Goal: Task Accomplishment & Management: Complete application form

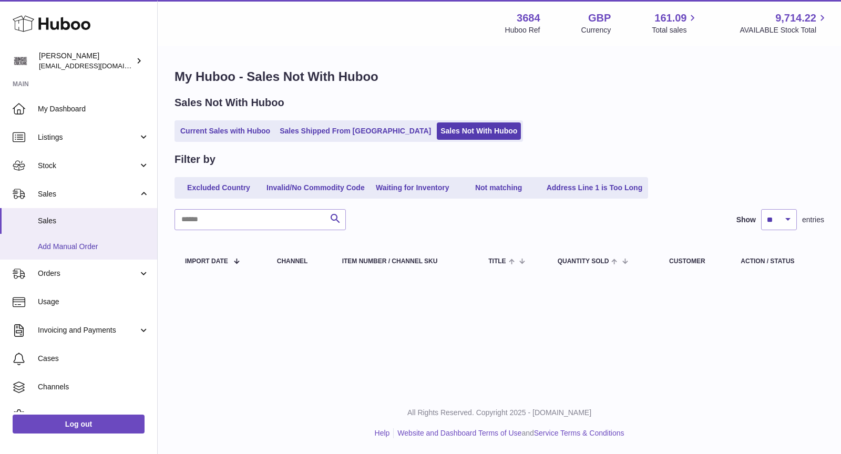
click at [80, 244] on span "Add Manual Order" at bounding box center [93, 247] width 111 height 10
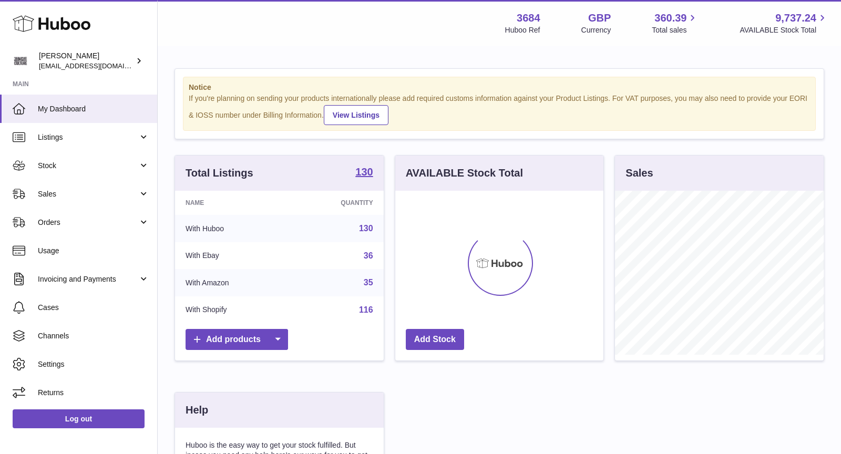
scroll to position [163, 209]
click at [64, 220] on span "Orders" at bounding box center [88, 223] width 100 height 10
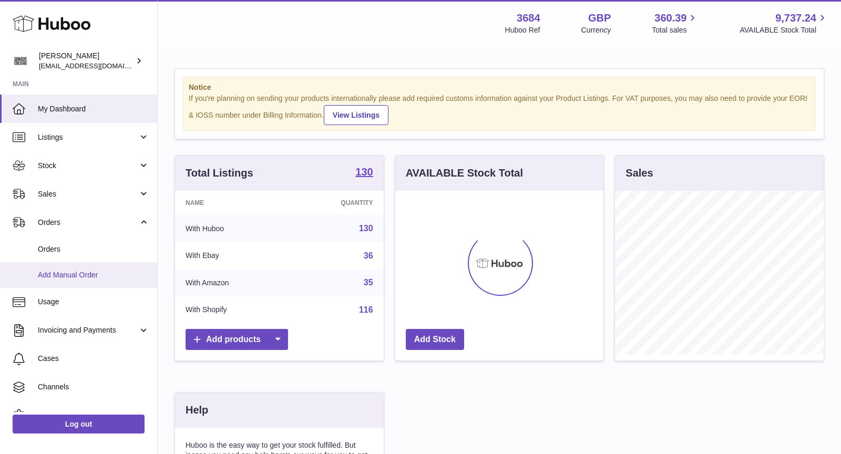
click at [64, 275] on span "Add Manual Order" at bounding box center [93, 275] width 111 height 10
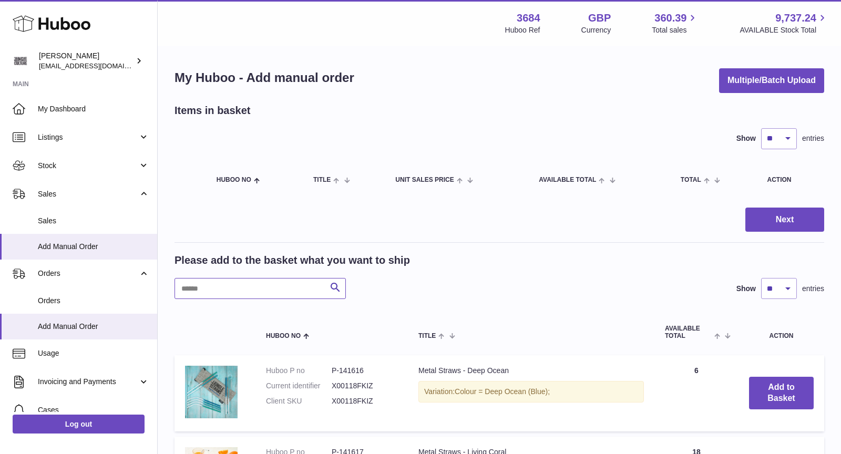
click at [219, 285] on input "text" at bounding box center [259, 288] width 171 height 21
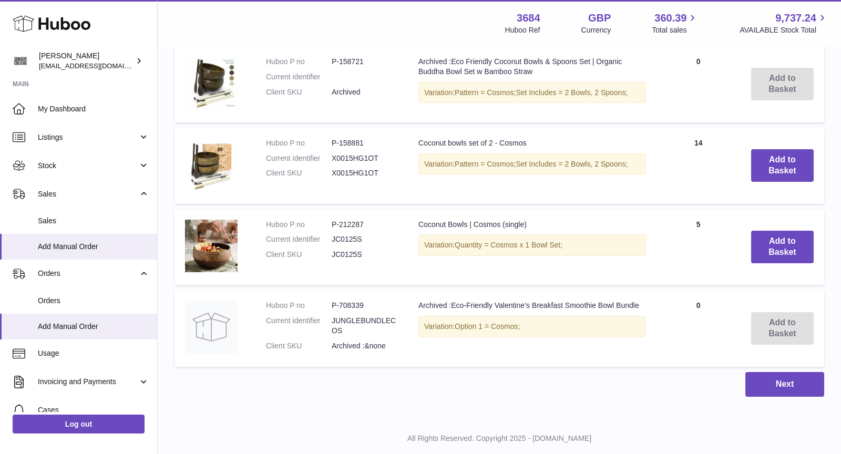
scroll to position [313, 0]
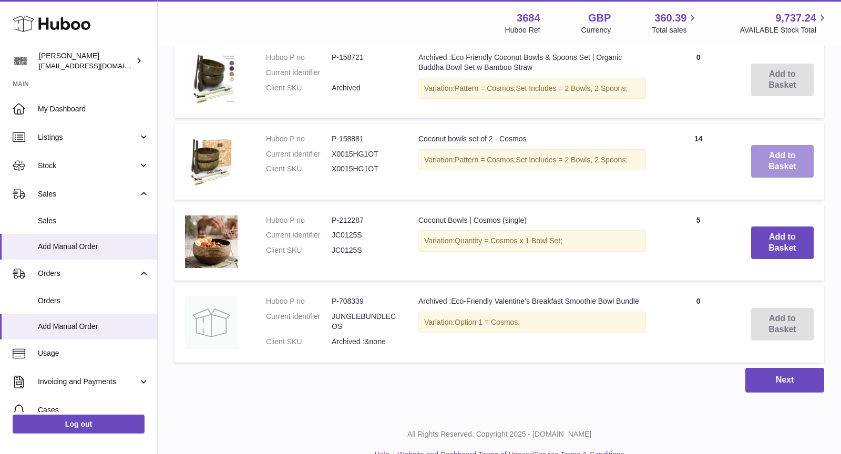
type input "******"
click at [774, 164] on button "Add to Basket" at bounding box center [782, 161] width 63 height 33
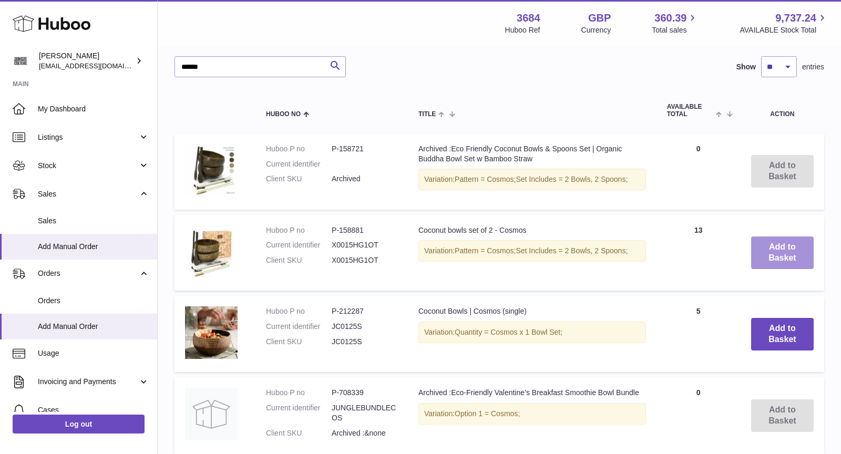
scroll to position [405, 0]
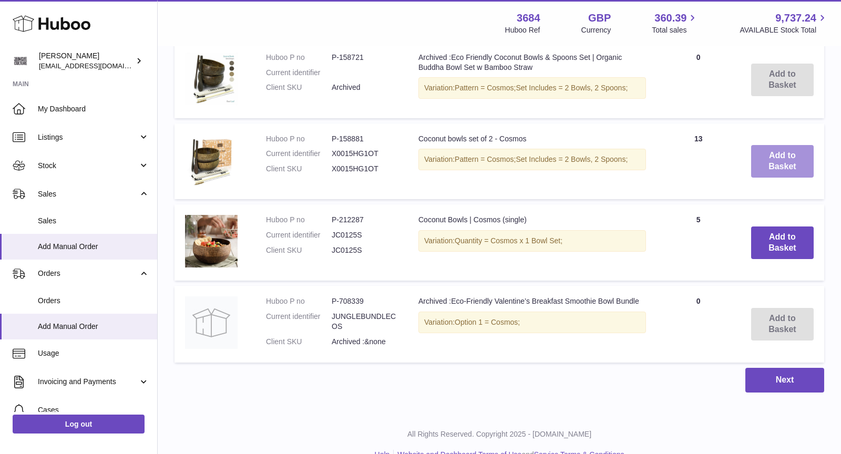
click at [777, 168] on button "Add to Basket" at bounding box center [782, 161] width 63 height 33
click at [774, 165] on button "Add to Basket" at bounding box center [782, 161] width 63 height 33
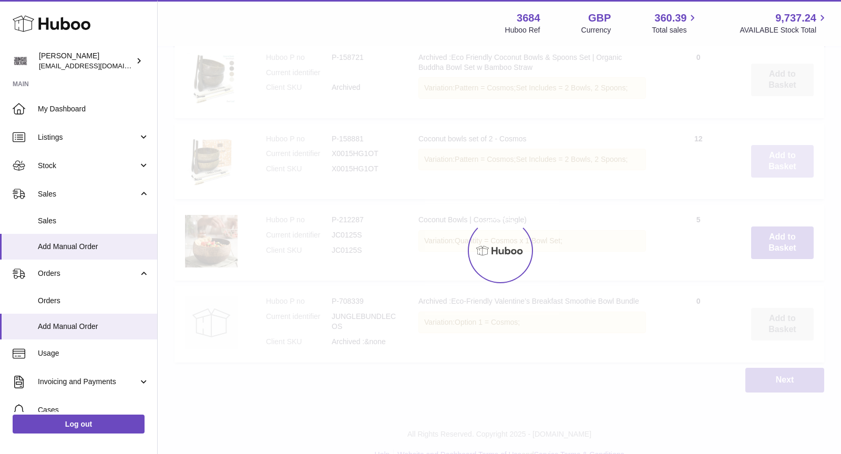
type input "*"
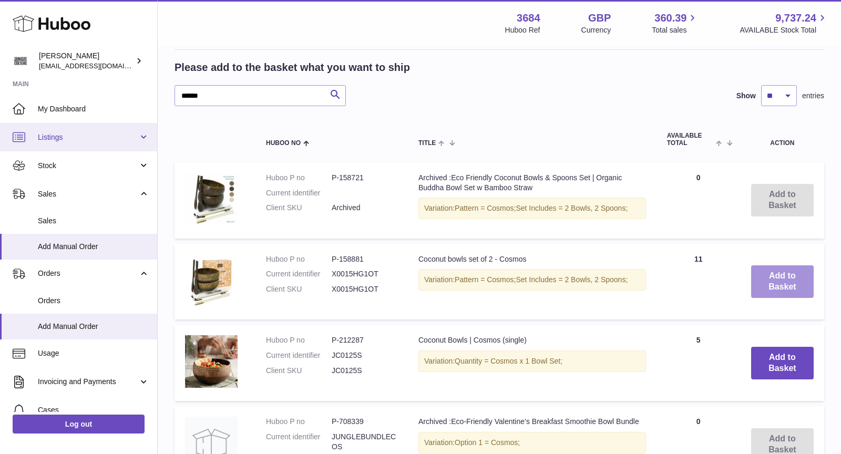
scroll to position [0, 0]
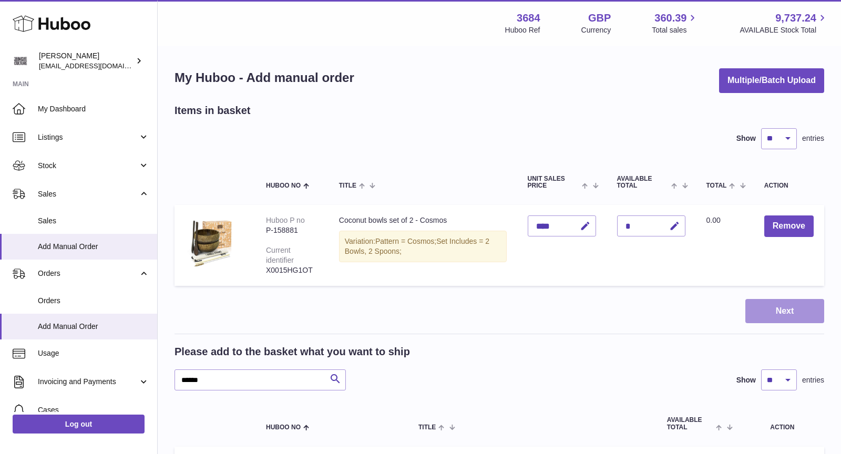
click at [792, 309] on button "Next" at bounding box center [784, 311] width 79 height 25
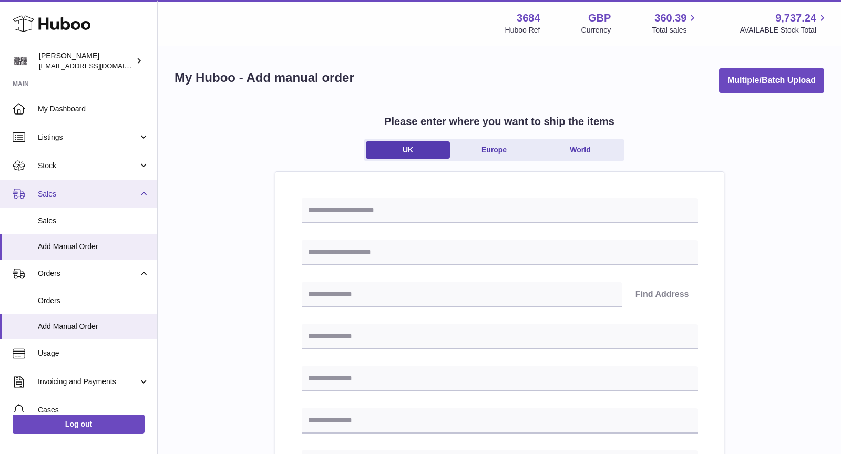
click at [77, 192] on span "Sales" at bounding box center [88, 194] width 100 height 10
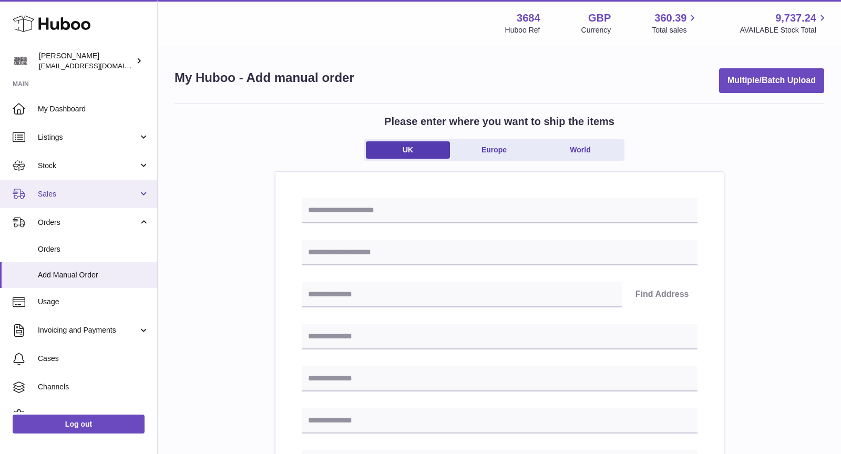
click at [78, 203] on link "Sales" at bounding box center [78, 194] width 157 height 28
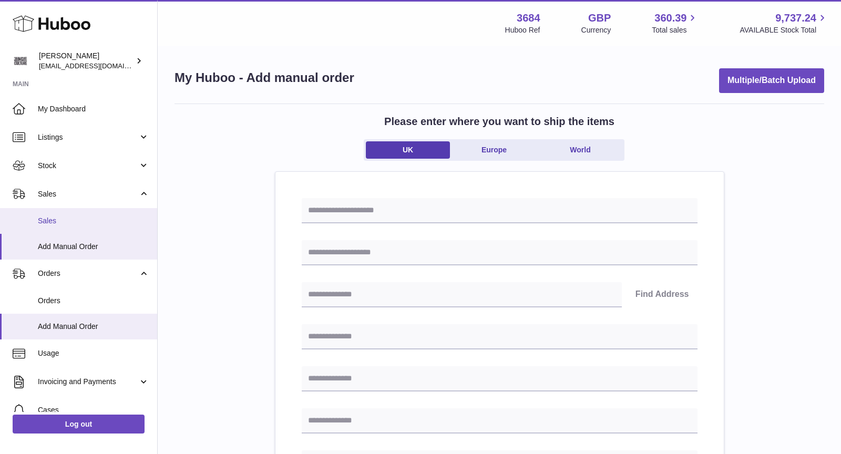
click at [74, 219] on span "Sales" at bounding box center [93, 221] width 111 height 10
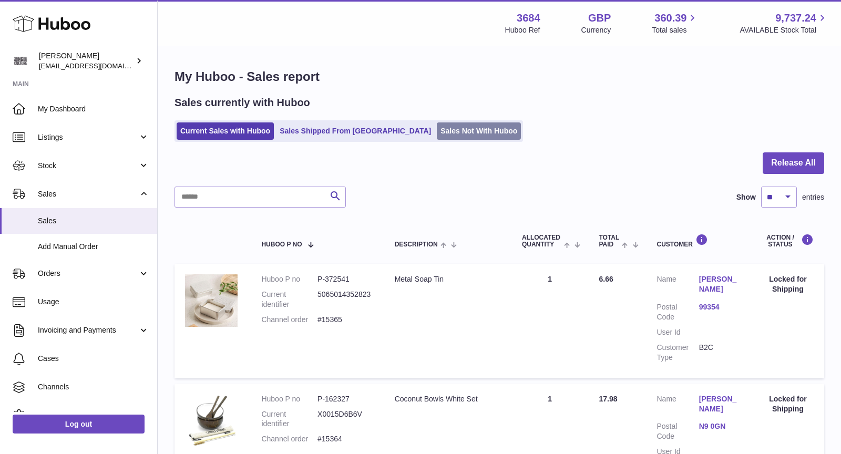
click at [437, 129] on link "Sales Not With Huboo" at bounding box center [479, 130] width 84 height 17
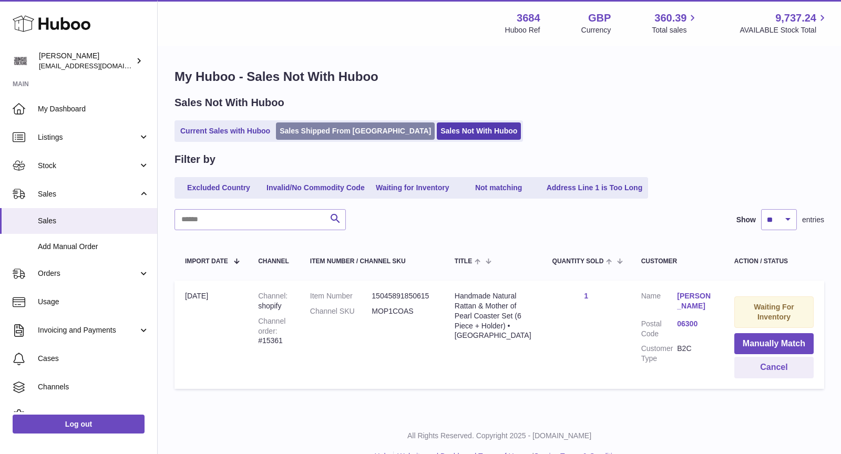
click at [344, 132] on link "Sales Shipped From [GEOGRAPHIC_DATA]" at bounding box center [355, 130] width 159 height 17
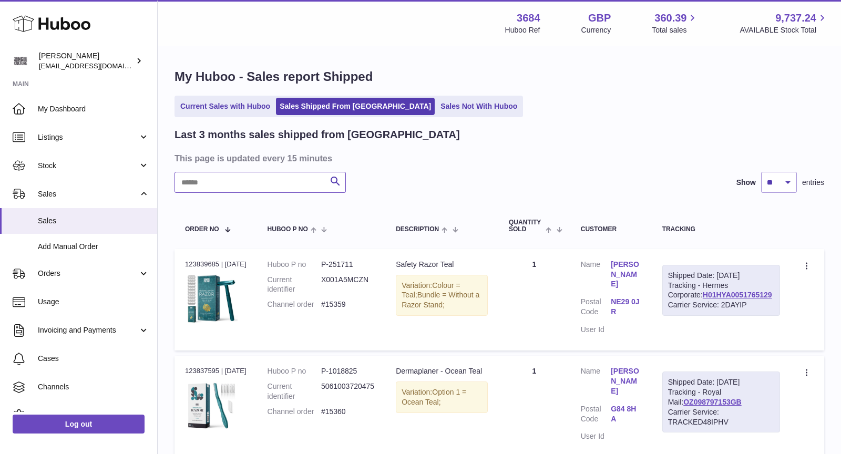
click at [271, 177] on input "text" at bounding box center [259, 182] width 171 height 21
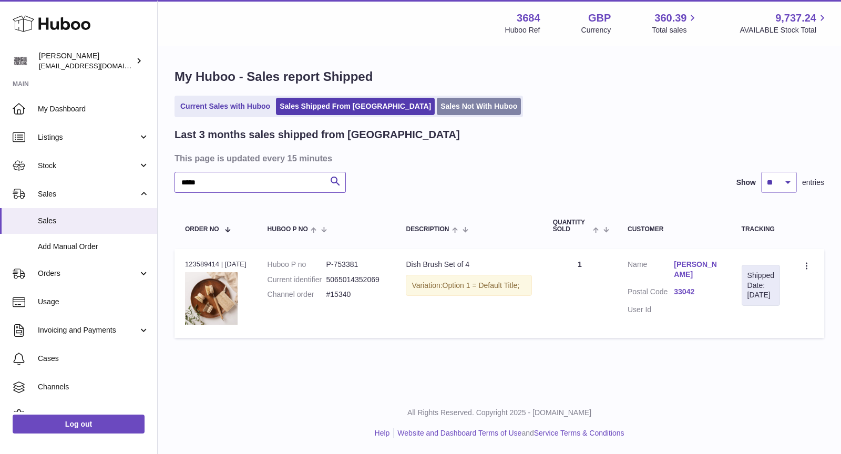
type input "*****"
click at [437, 108] on link "Sales Not With Huboo" at bounding box center [479, 106] width 84 height 17
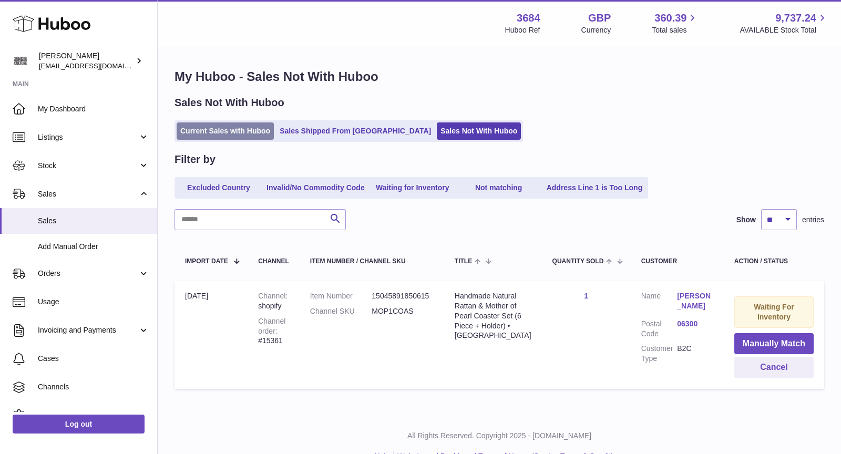
click at [217, 129] on link "Current Sales with Huboo" at bounding box center [225, 130] width 97 height 17
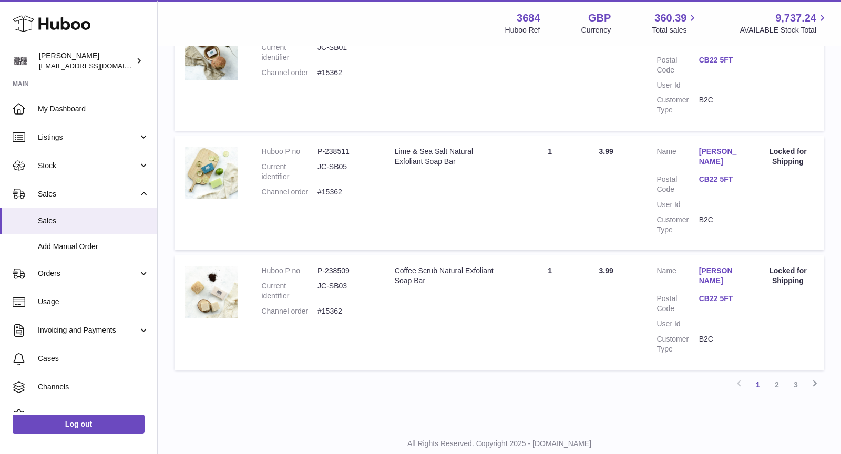
scroll to position [1084, 0]
click at [778, 375] on link "2" at bounding box center [776, 384] width 19 height 19
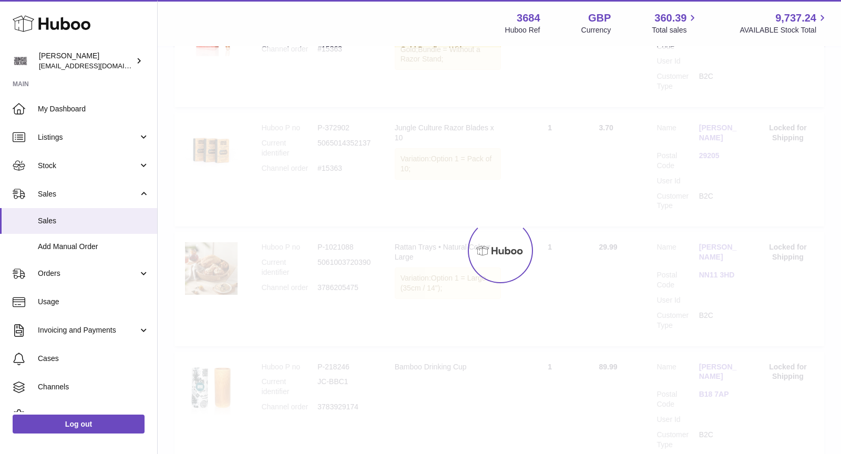
scroll to position [47, 0]
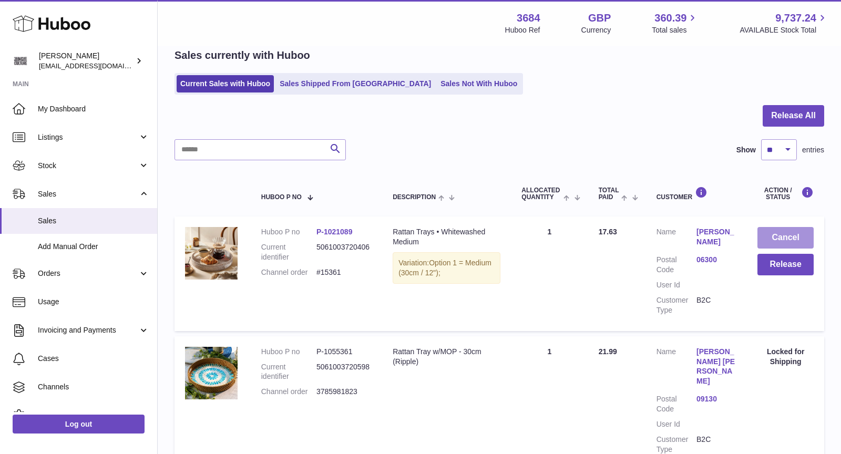
click at [788, 237] on button "Cancel" at bounding box center [785, 238] width 56 height 22
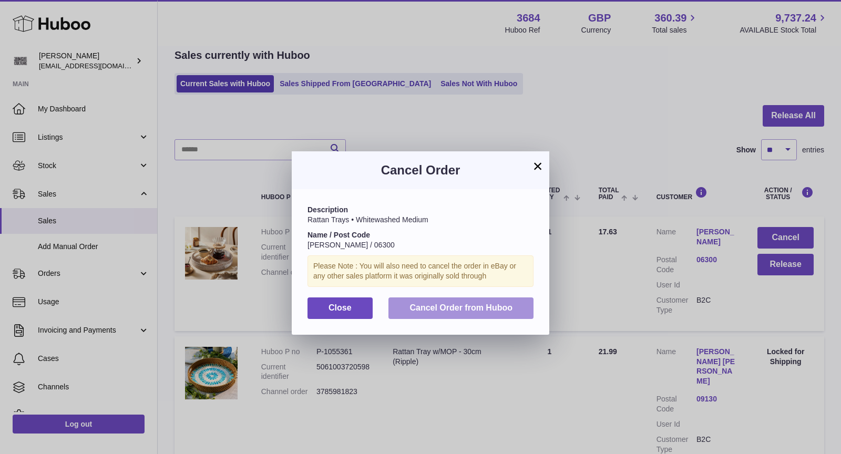
click at [468, 307] on span "Cancel Order from Huboo" at bounding box center [460, 307] width 103 height 9
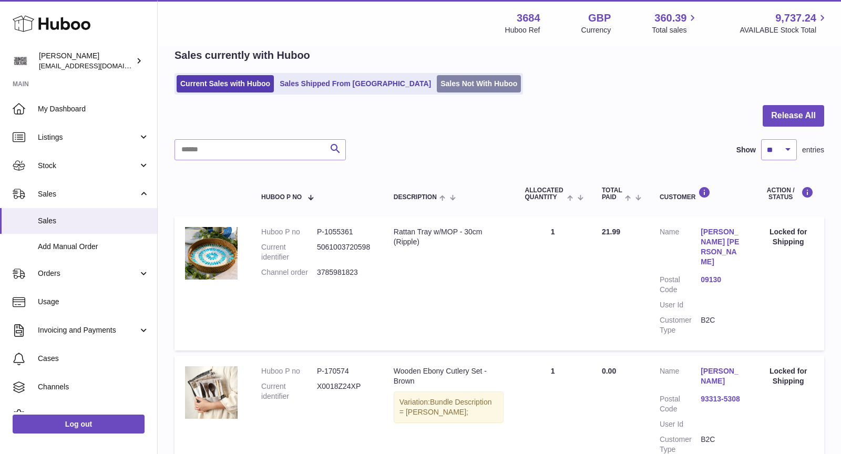
click at [437, 84] on link "Sales Not With Huboo" at bounding box center [479, 83] width 84 height 17
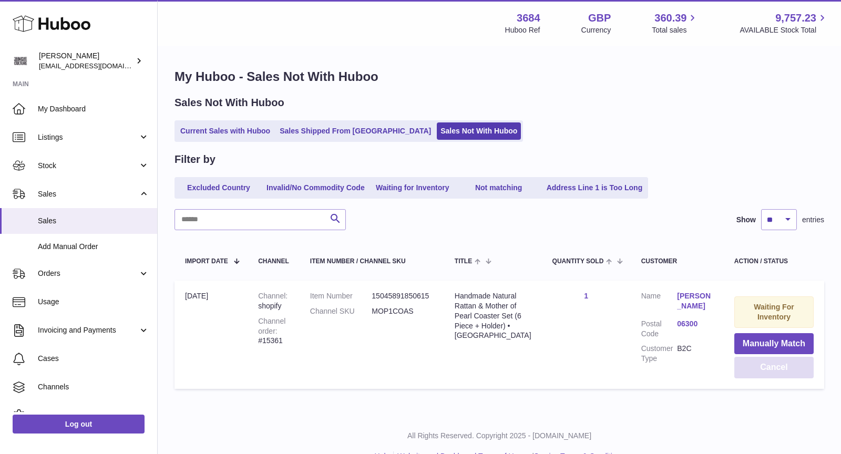
click at [762, 367] on button "Cancel" at bounding box center [773, 368] width 79 height 22
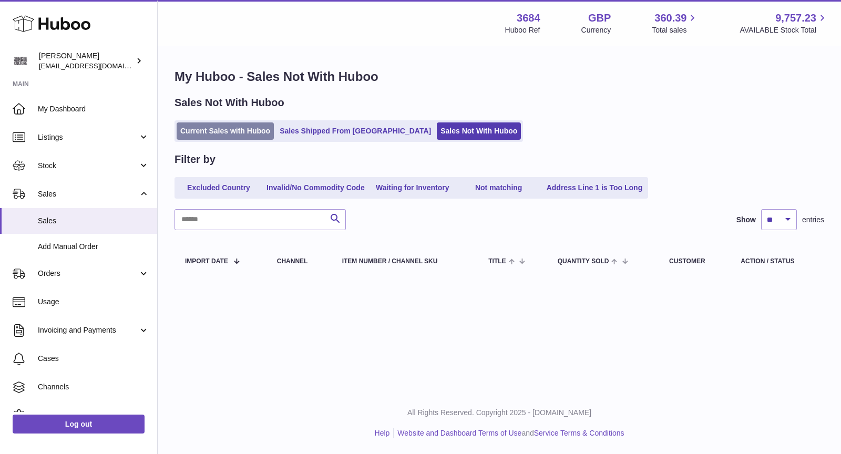
click at [255, 126] on link "Current Sales with Huboo" at bounding box center [225, 130] width 97 height 17
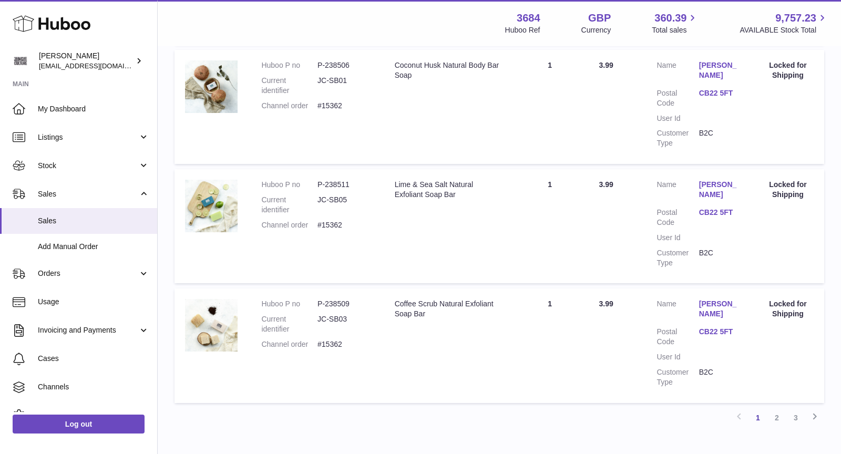
scroll to position [1084, 0]
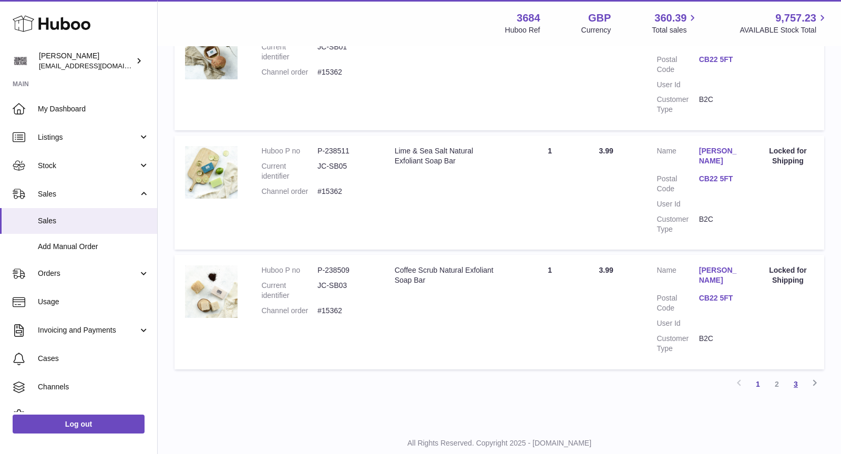
click at [794, 375] on link "3" at bounding box center [795, 384] width 19 height 19
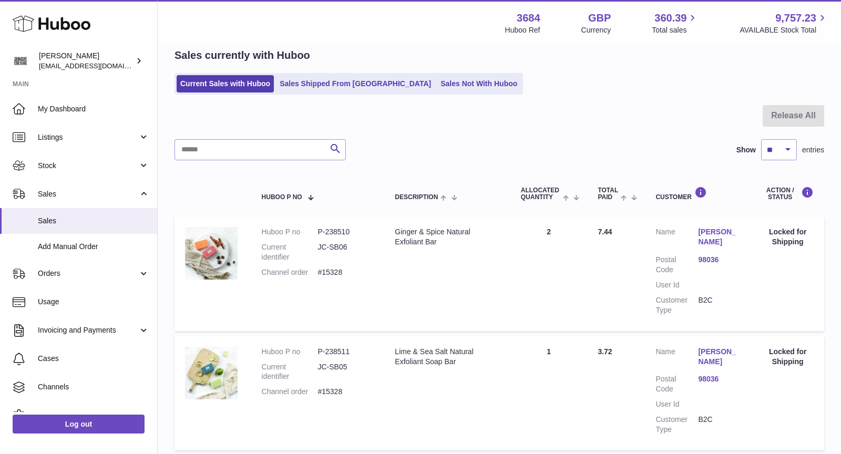
scroll to position [158, 0]
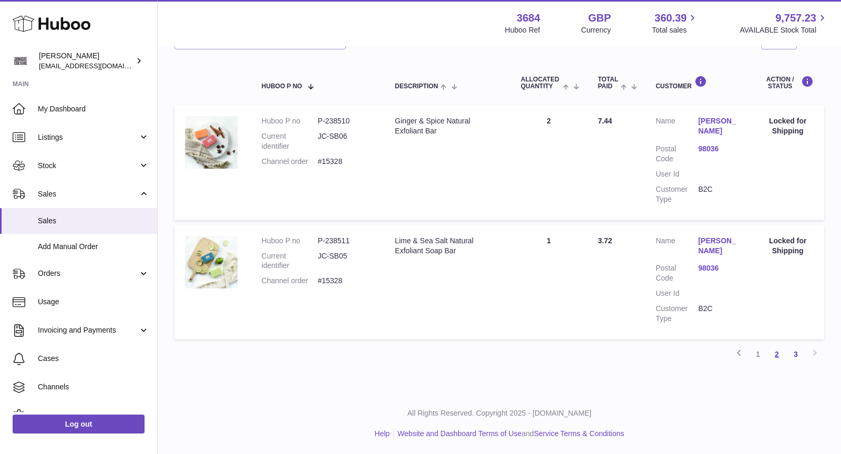
click at [776, 355] on link "2" at bounding box center [776, 354] width 19 height 19
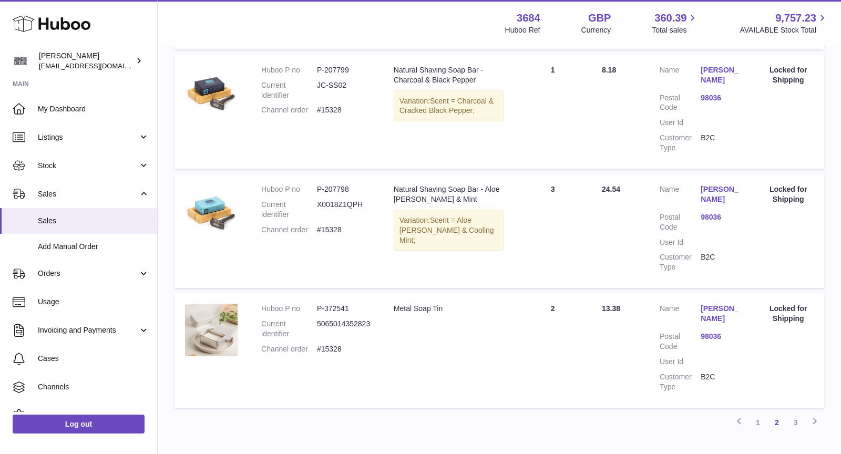
scroll to position [1104, 0]
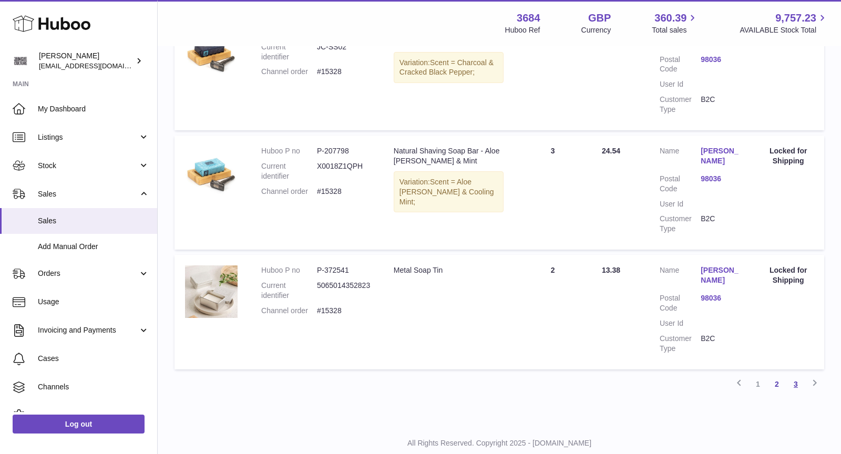
click at [797, 375] on link "3" at bounding box center [795, 384] width 19 height 19
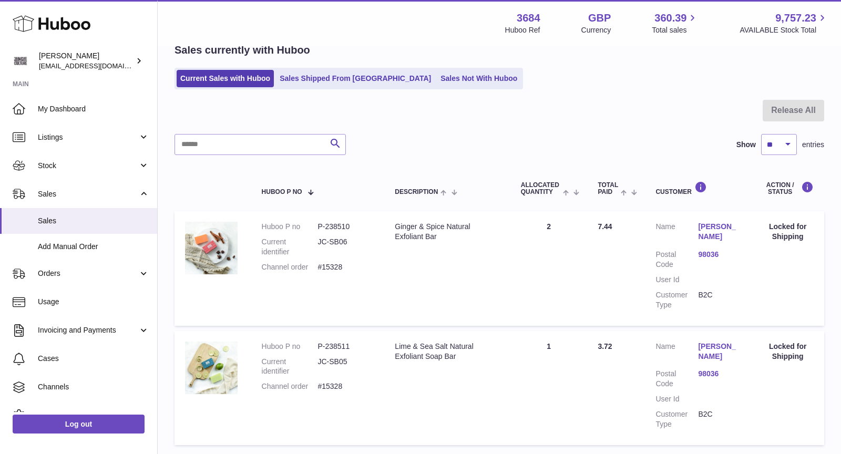
scroll to position [135, 0]
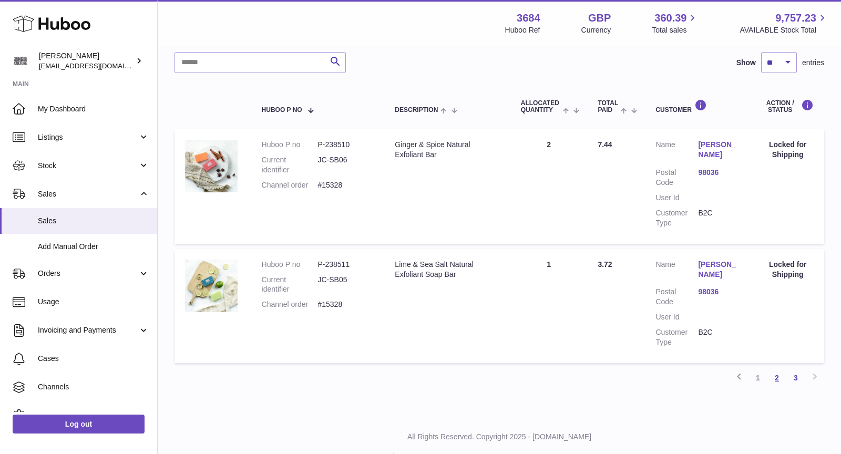
click at [779, 378] on link "2" at bounding box center [776, 377] width 19 height 19
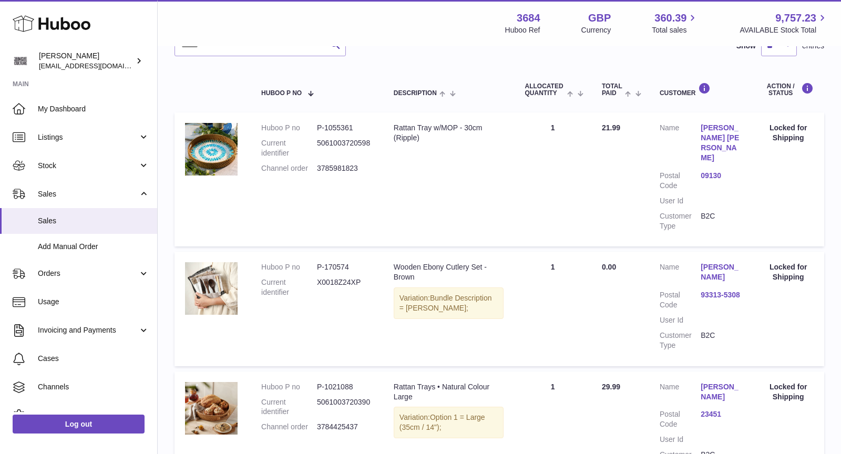
scroll to position [149, 0]
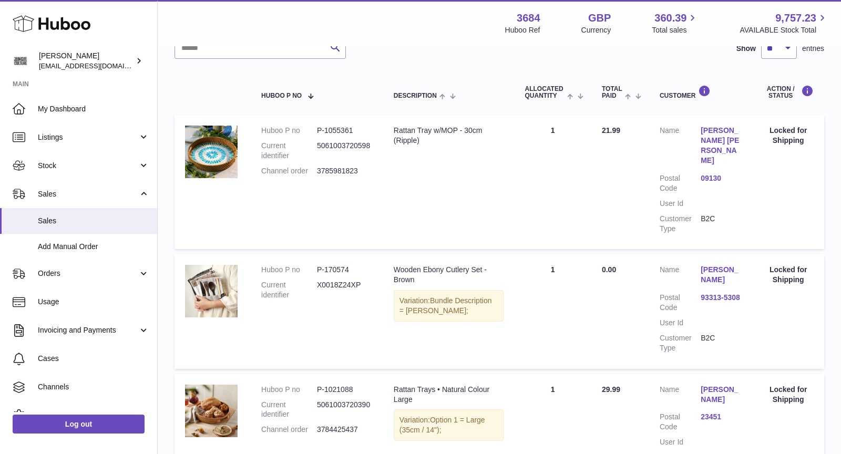
click at [346, 146] on dd "5061003720598" at bounding box center [345, 151] width 56 height 20
copy dd "5061003720598"
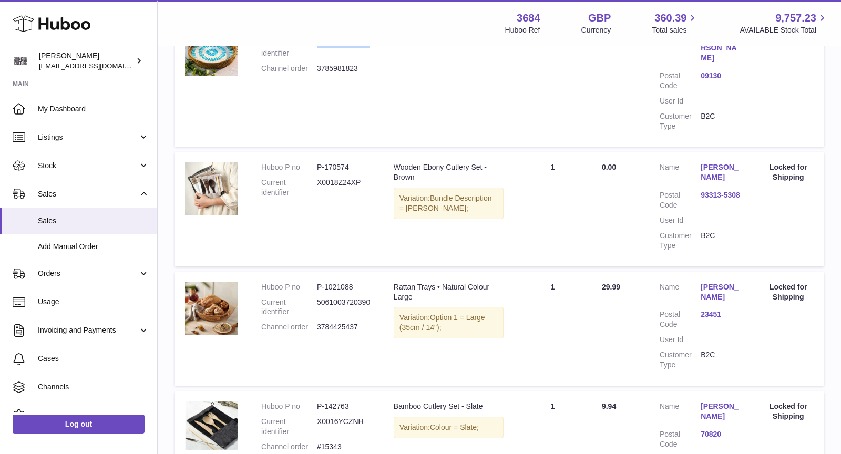
scroll to position [285, 0]
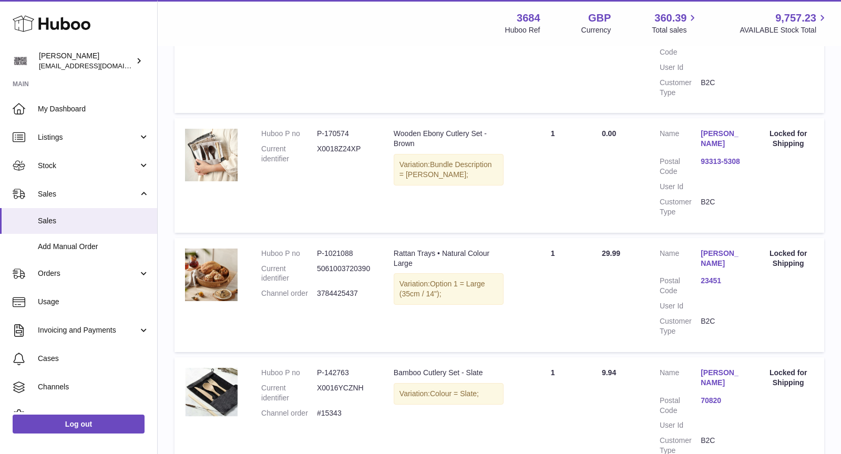
click at [360, 264] on dd "5061003720390" at bounding box center [345, 274] width 56 height 20
copy dd "5061003720390"
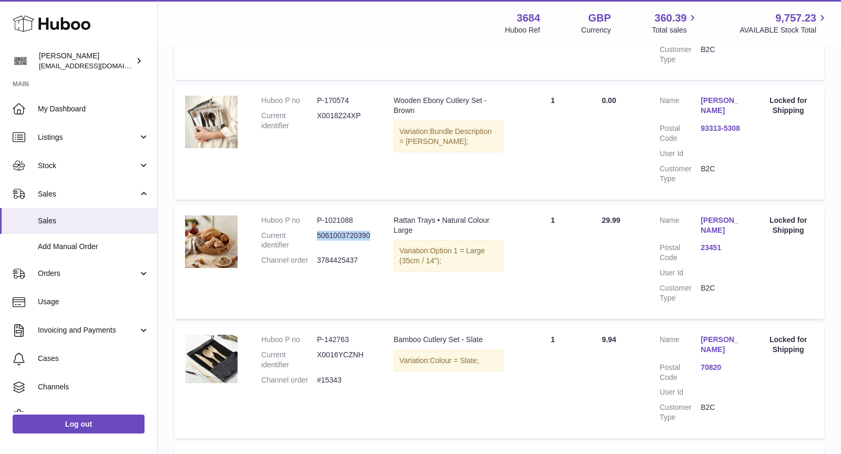
scroll to position [324, 0]
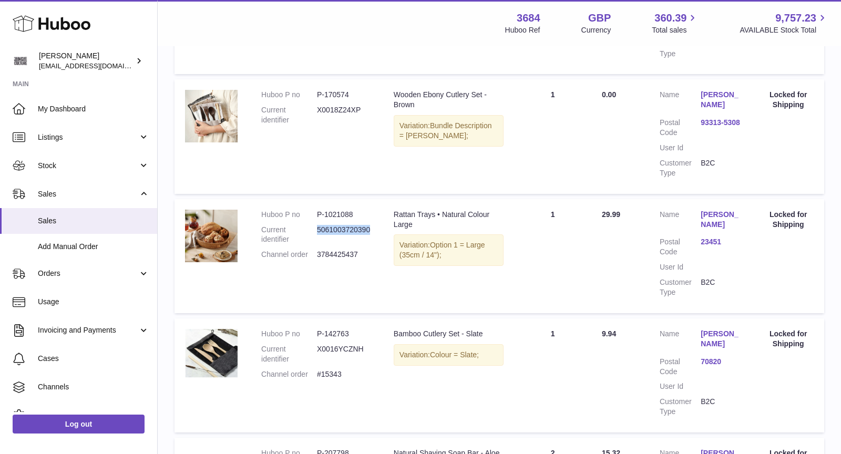
click at [717, 210] on link "Katie Hicks" at bounding box center [721, 220] width 41 height 20
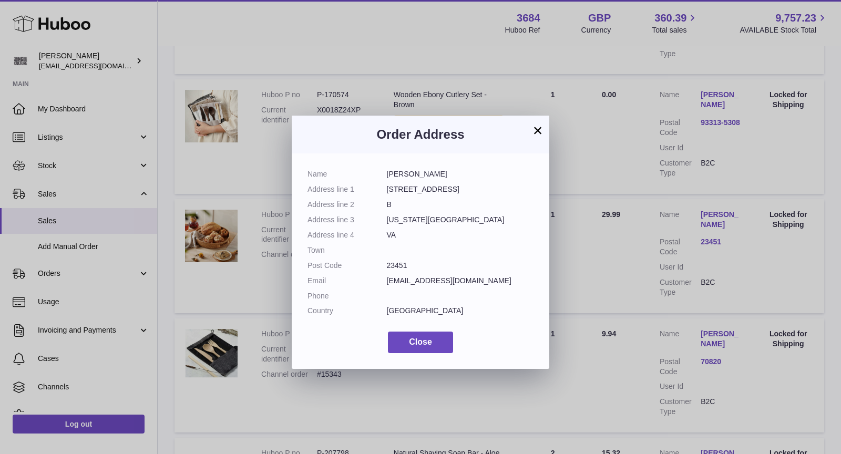
click at [539, 133] on button "×" at bounding box center [537, 130] width 13 height 13
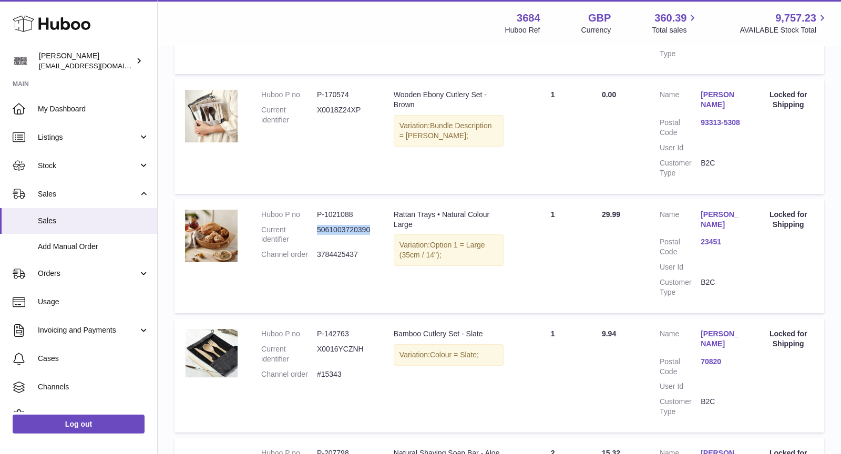
drag, startPoint x: 361, startPoint y: 235, endPoint x: 262, endPoint y: 235, distance: 99.3
click at [262, 235] on dl "Huboo P no P-1021088 Current identifier 5061003720390 Channel order 3784425437" at bounding box center [316, 238] width 111 height 56
copy dl "Channel order 3784425437"
click at [70, 362] on span "Cases" at bounding box center [93, 359] width 111 height 10
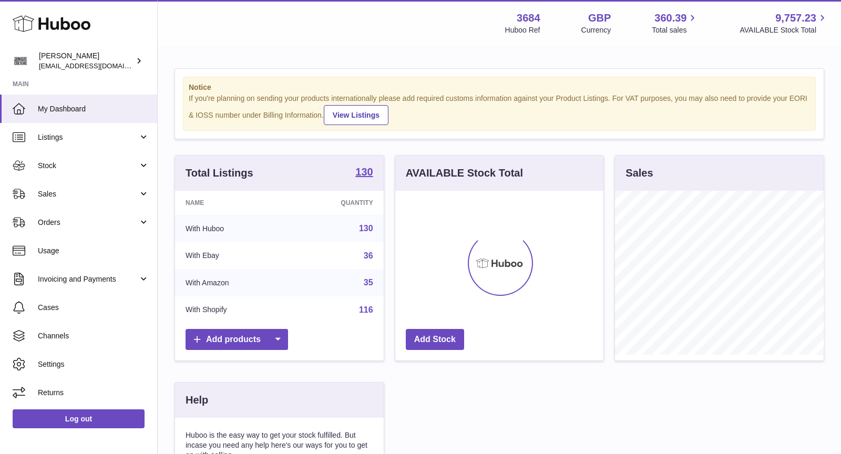
scroll to position [163, 209]
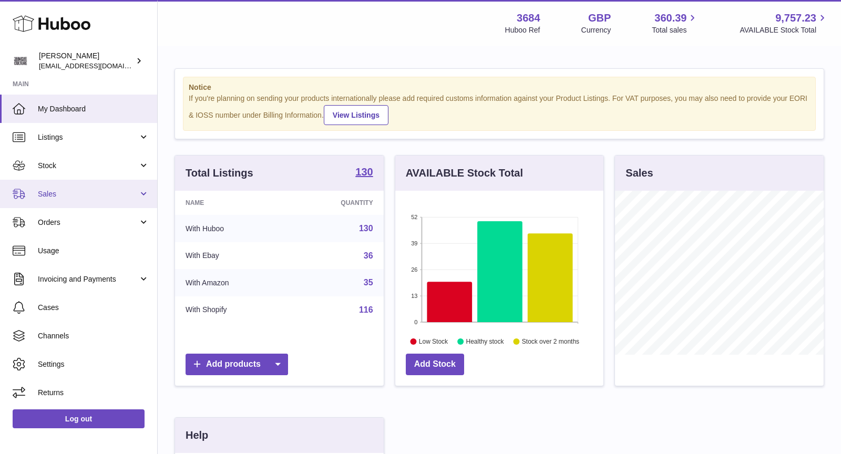
click at [65, 192] on span "Sales" at bounding box center [88, 194] width 100 height 10
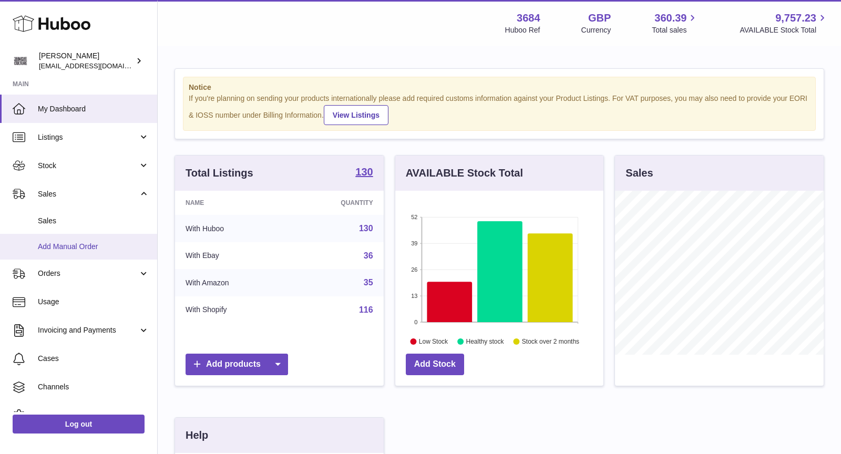
click at [73, 244] on span "Add Manual Order" at bounding box center [93, 247] width 111 height 10
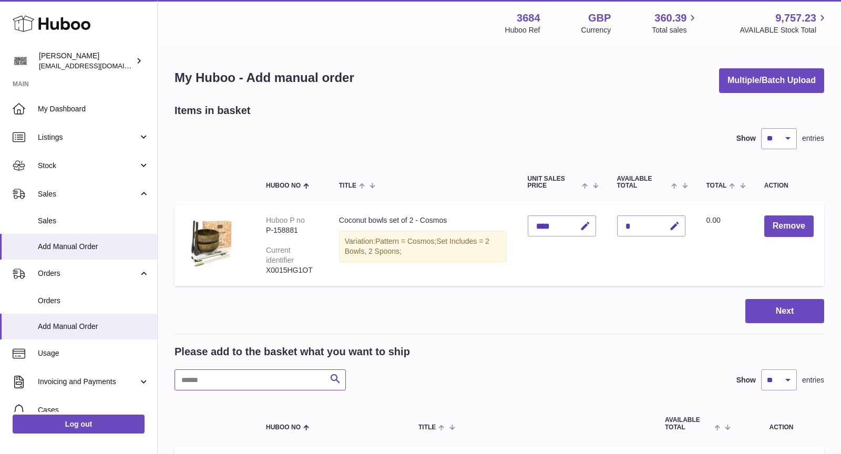
click at [245, 375] on input "text" at bounding box center [259, 379] width 171 height 21
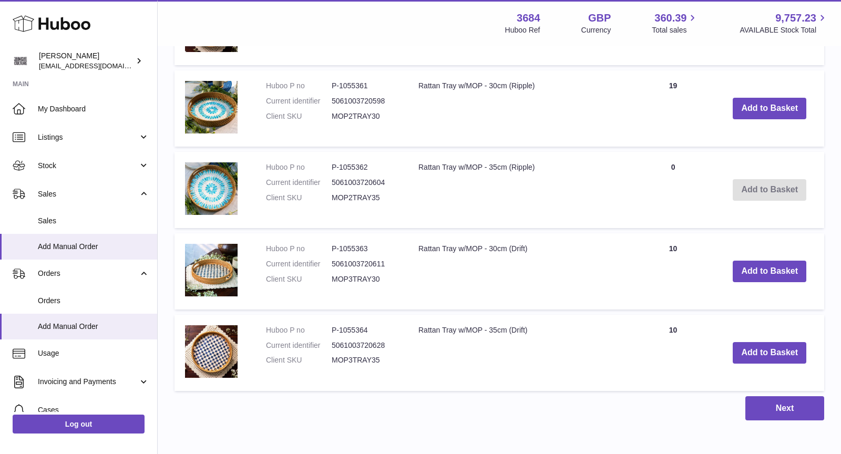
scroll to position [868, 0]
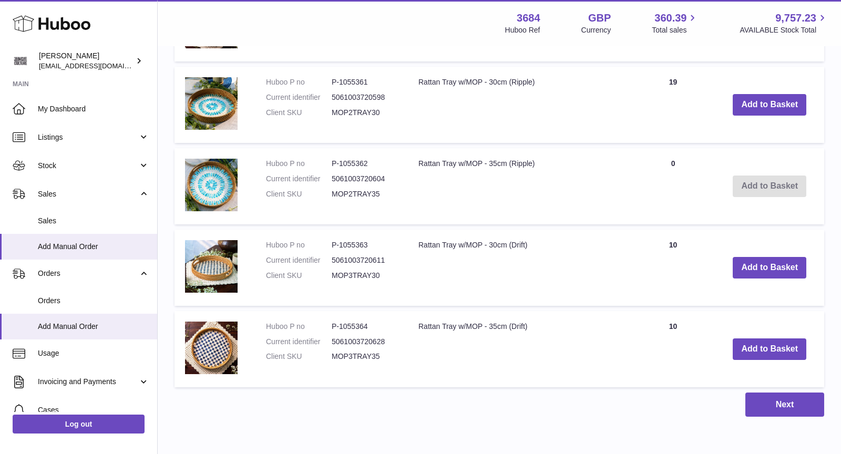
type input "****"
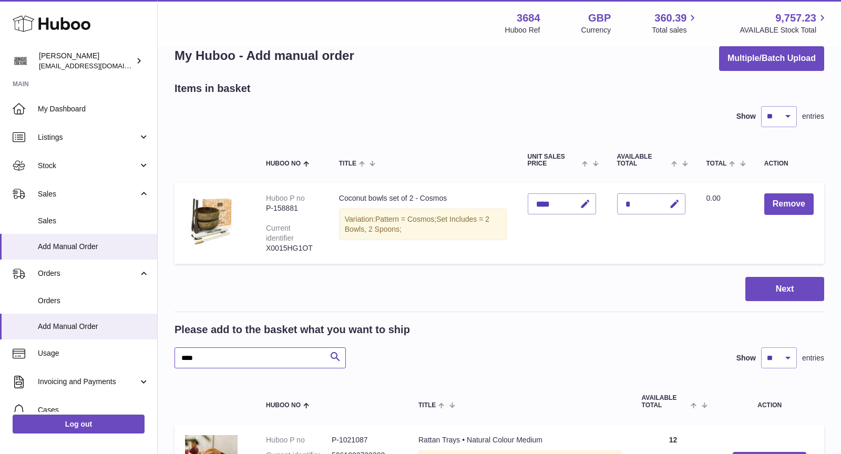
scroll to position [28, 0]
